Goal: Find specific page/section: Find specific page/section

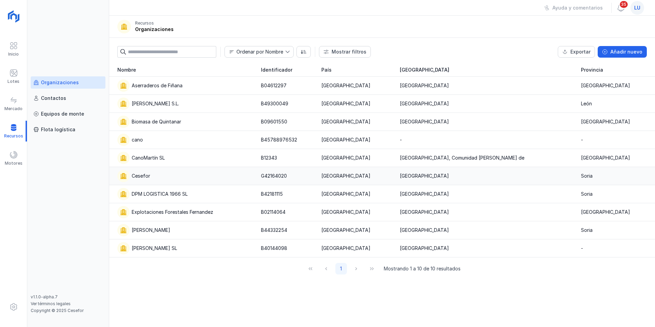
click at [166, 176] on div "Cesefor" at bounding box center [185, 176] width 136 height 12
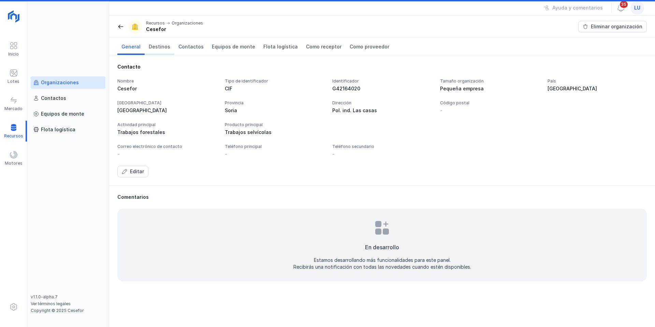
click at [164, 40] on link "Destinos" at bounding box center [160, 46] width 30 height 17
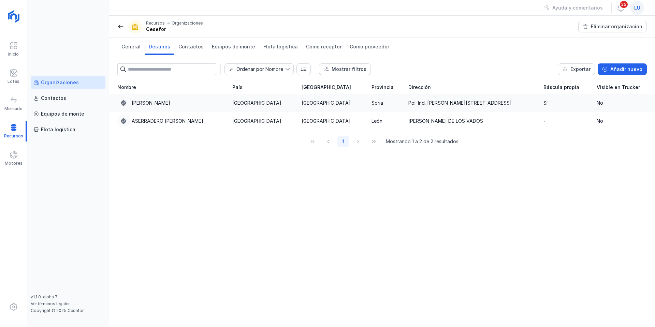
click at [228, 104] on td "[GEOGRAPHIC_DATA]" at bounding box center [262, 103] width 69 height 18
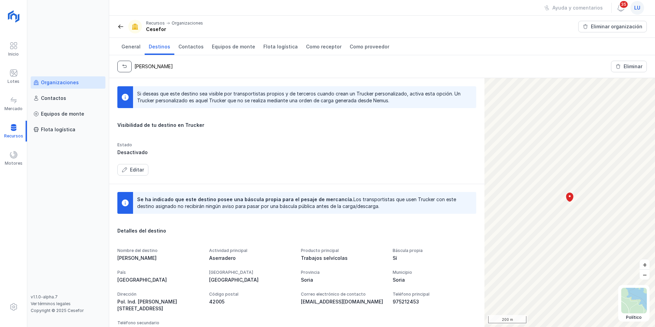
click at [122, 68] on span "button" at bounding box center [124, 66] width 5 height 5
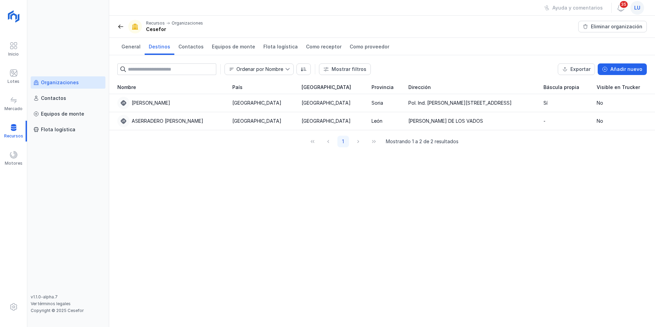
click at [78, 82] on div "Organizaciones" at bounding box center [67, 82] width 69 height 7
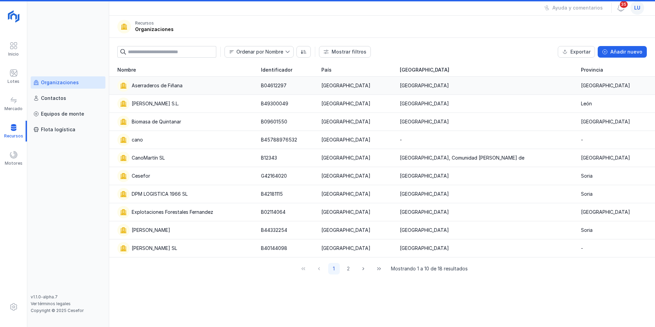
click at [155, 92] on td "Aserraderos de Fiñana" at bounding box center [183, 86] width 148 height 18
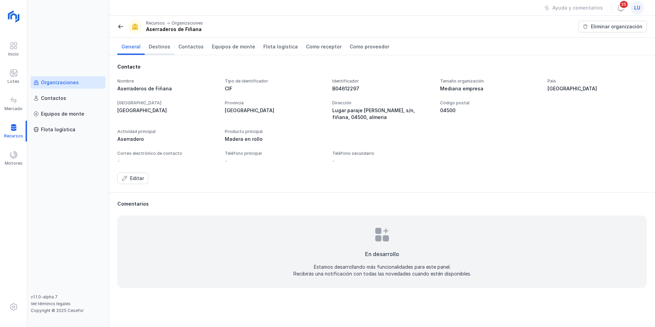
click at [157, 47] on span "Destinos" at bounding box center [160, 46] width 22 height 7
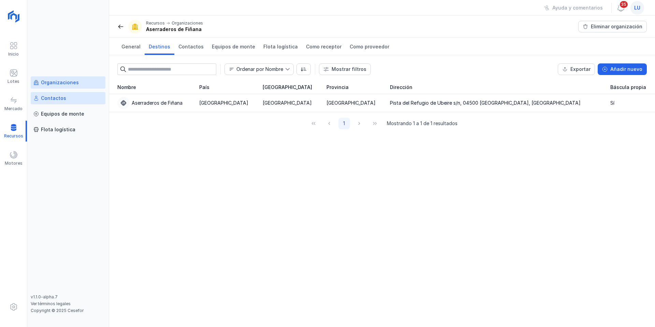
click at [76, 101] on link "Contactos" at bounding box center [68, 98] width 75 height 12
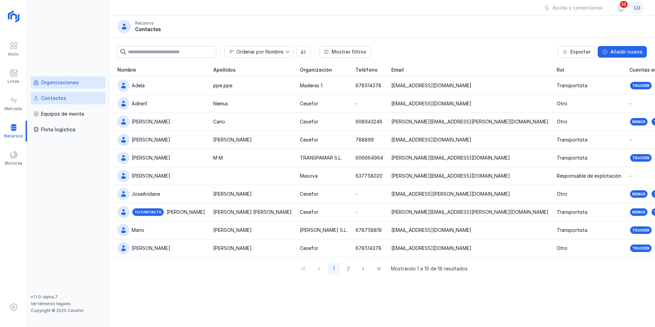
click at [61, 83] on div "Organizaciones" at bounding box center [60, 82] width 38 height 7
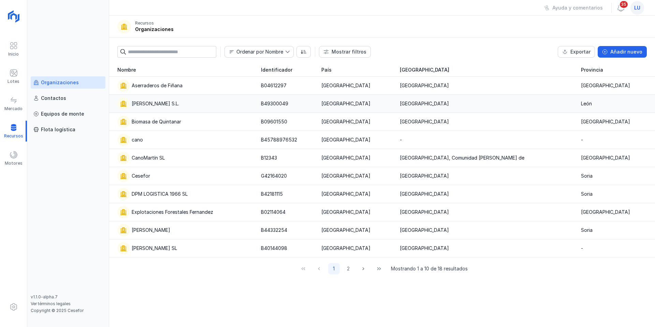
click at [179, 107] on div "[PERSON_NAME] S.L." at bounding box center [185, 104] width 136 height 12
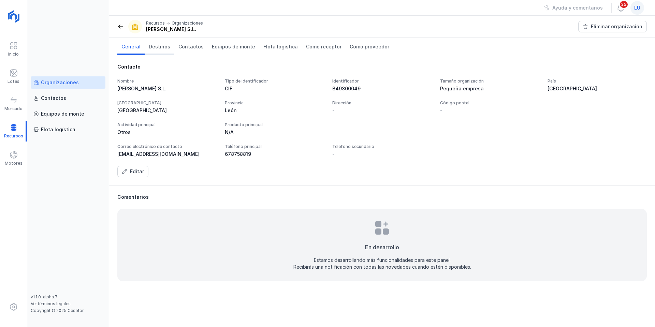
click at [156, 46] on span "Destinos" at bounding box center [160, 46] width 22 height 7
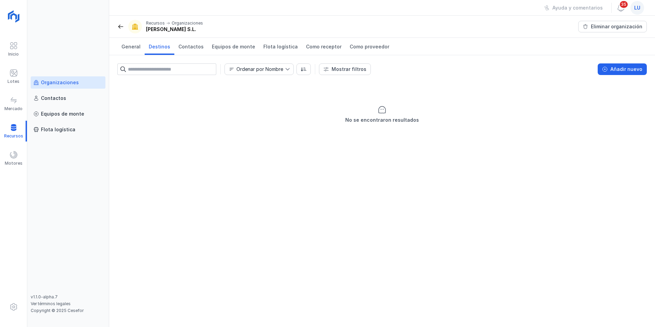
click at [72, 82] on div "Organizaciones" at bounding box center [60, 82] width 38 height 7
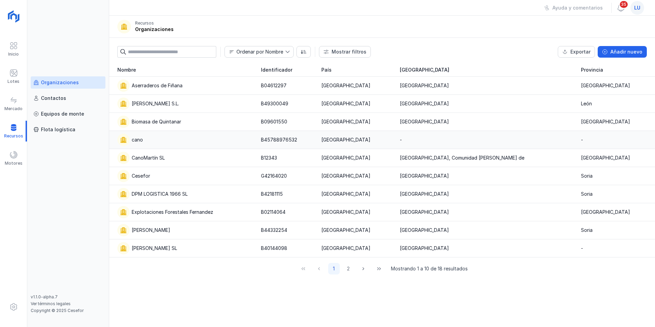
click at [155, 140] on div "cano" at bounding box center [185, 140] width 136 height 12
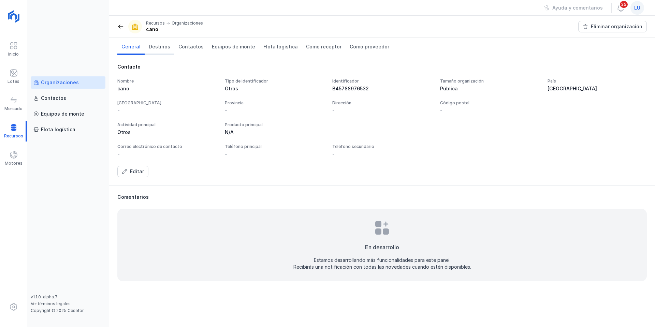
click at [157, 46] on span "Destinos" at bounding box center [160, 46] width 22 height 7
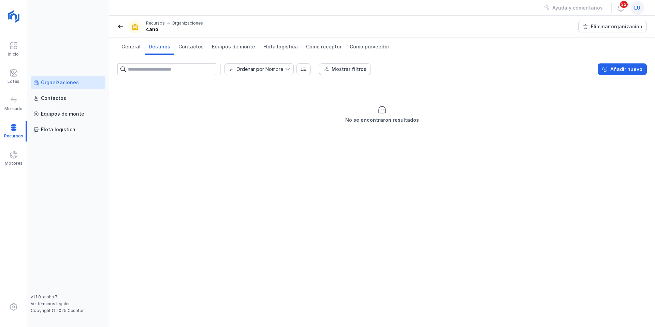
click at [71, 82] on div "Organizaciones" at bounding box center [60, 82] width 38 height 7
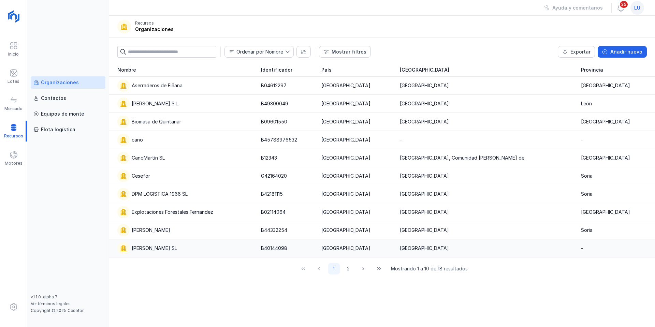
click at [160, 247] on div "[PERSON_NAME] SL" at bounding box center [154, 248] width 45 height 7
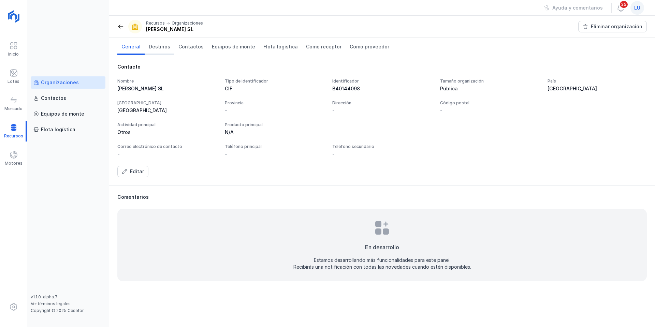
click at [157, 42] on link "Destinos" at bounding box center [160, 46] width 30 height 17
